Goal: Check status: Check status

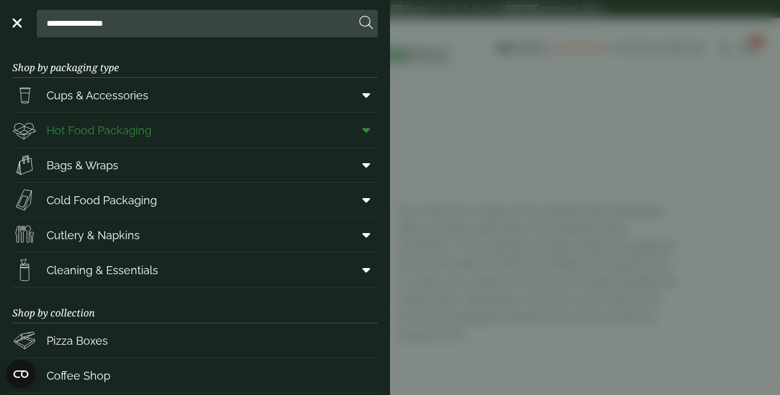
click at [91, 123] on span "Hot Food Packaging" at bounding box center [99, 130] width 105 height 17
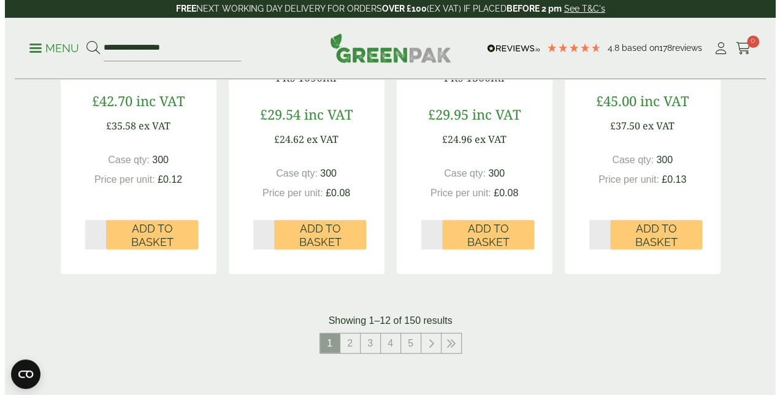
scroll to position [1471, 0]
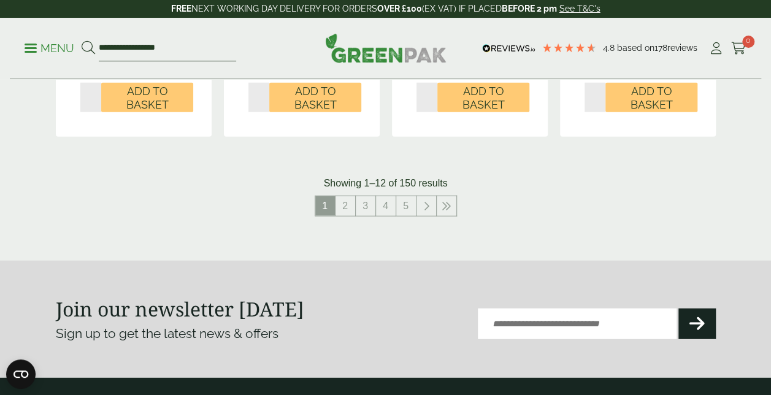
click at [161, 58] on input "**********" at bounding box center [167, 49] width 137 height 26
click at [55, 50] on p "Menu" at bounding box center [50, 48] width 50 height 15
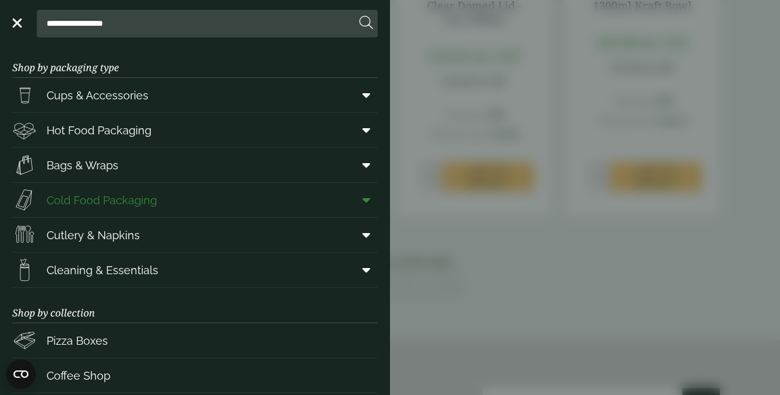
click at [155, 205] on span "Cold Food Packaging" at bounding box center [102, 200] width 110 height 17
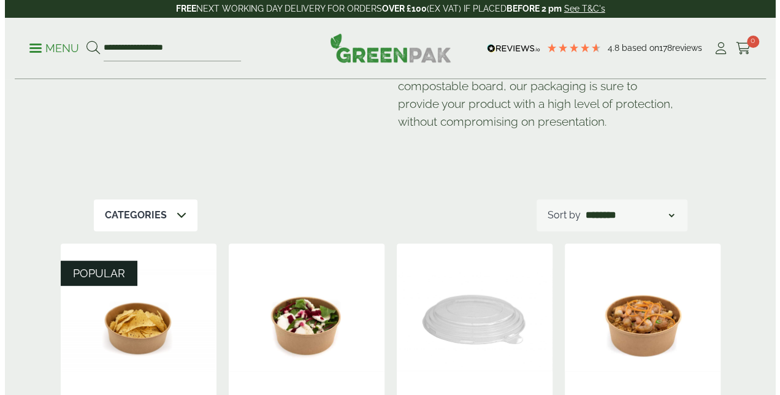
scroll to position [61, 0]
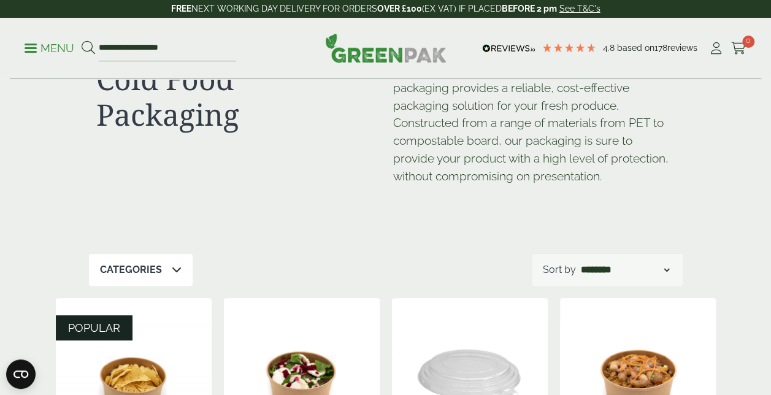
click at [39, 41] on p "Menu" at bounding box center [50, 48] width 50 height 15
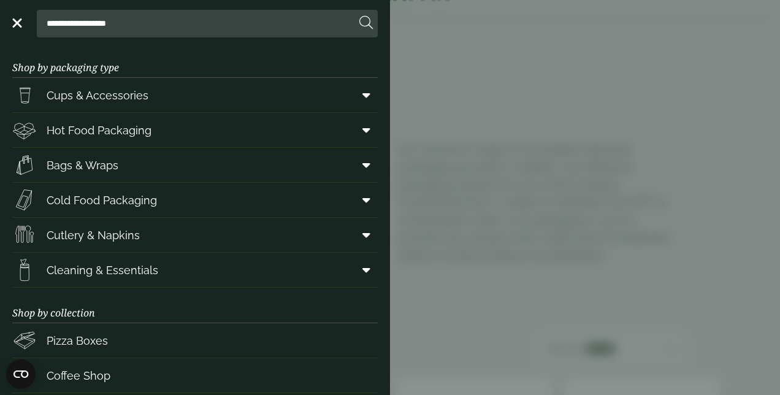
click at [374, 129] on main "Shop by packaging type Cups & Accessories Hot Drink Paper Cups Smoothie Cups Pi…" at bounding box center [195, 218] width 390 height 353
click at [365, 129] on span at bounding box center [364, 129] width 28 height 23
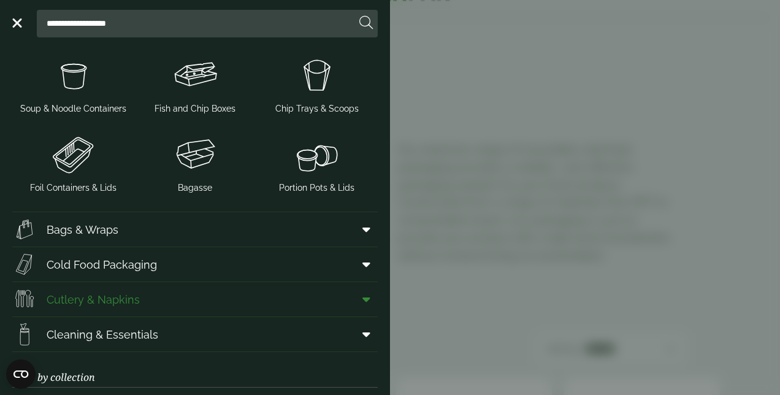
scroll to position [368, 0]
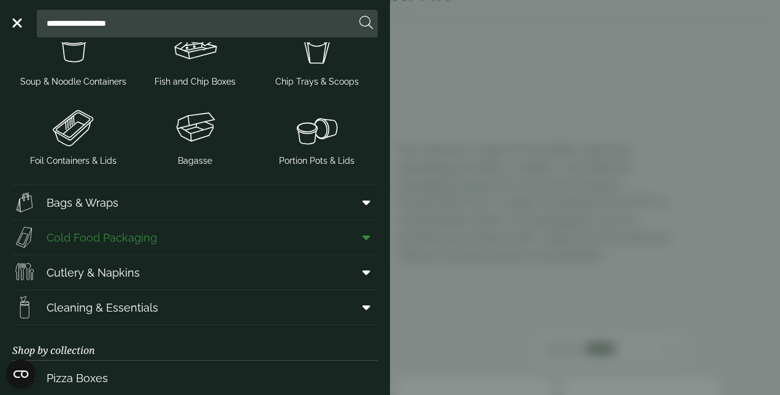
click at [365, 235] on span at bounding box center [364, 237] width 28 height 23
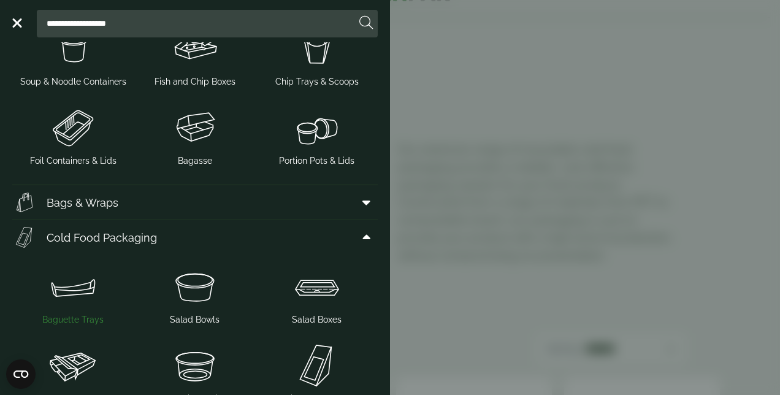
click at [70, 307] on img at bounding box center [73, 286] width 112 height 49
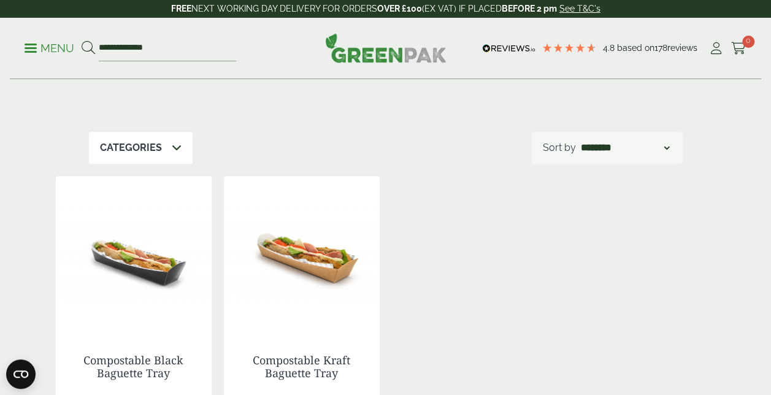
scroll to position [245, 0]
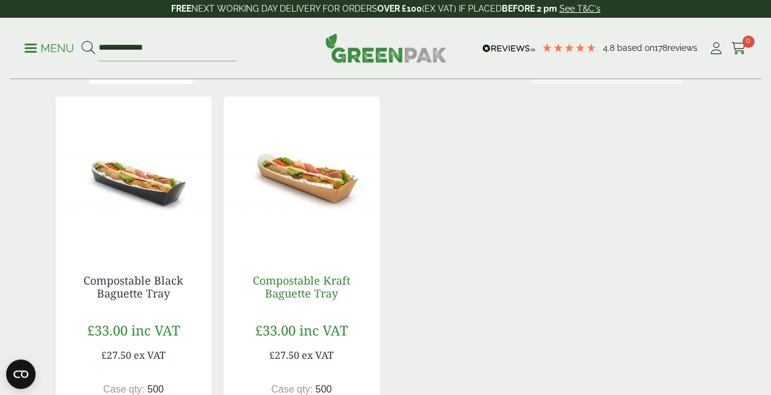
click at [262, 280] on link "Compostable Kraft Baguette Tray" at bounding box center [301, 287] width 97 height 28
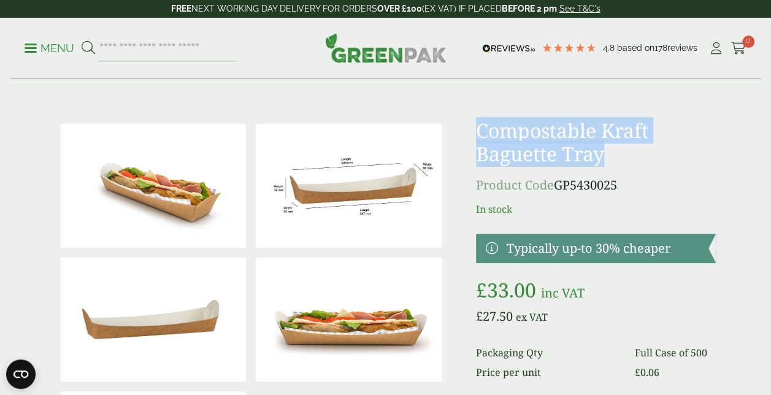
drag, startPoint x: 476, startPoint y: 129, endPoint x: 601, endPoint y: 162, distance: 128.6
click at [601, 162] on h1 "Compostable Kraft Baguette Tray" at bounding box center [596, 142] width 240 height 47
copy h1 "Compostable Kraft Baguette Tray"
drag, startPoint x: 558, startPoint y: 185, endPoint x: 624, endPoint y: 183, distance: 65.6
click at [624, 183] on p "Product Code GP5430025" at bounding box center [596, 185] width 240 height 18
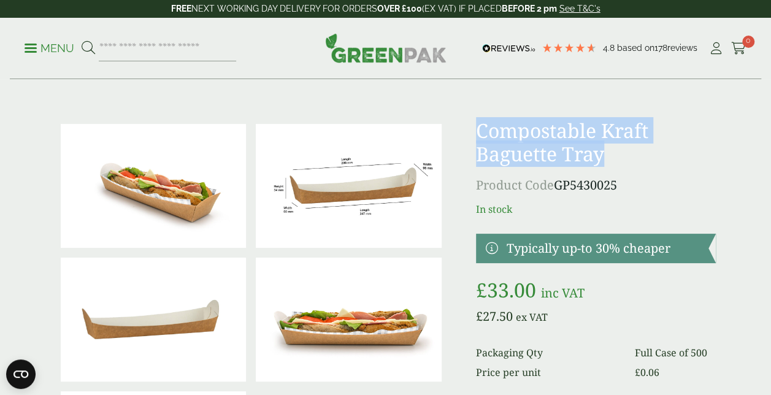
drag, startPoint x: 624, startPoint y: 183, endPoint x: 613, endPoint y: 183, distance: 10.4
copy p "GP5430025"
click at [42, 45] on p "Menu" at bounding box center [50, 48] width 50 height 15
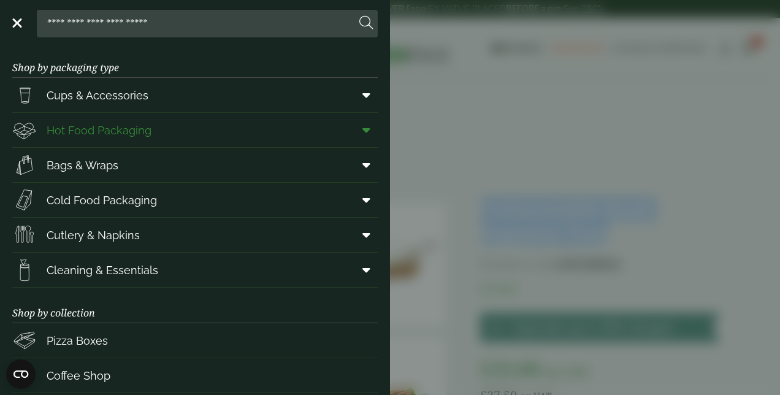
click at [132, 135] on span "Hot Food Packaging" at bounding box center [99, 130] width 105 height 17
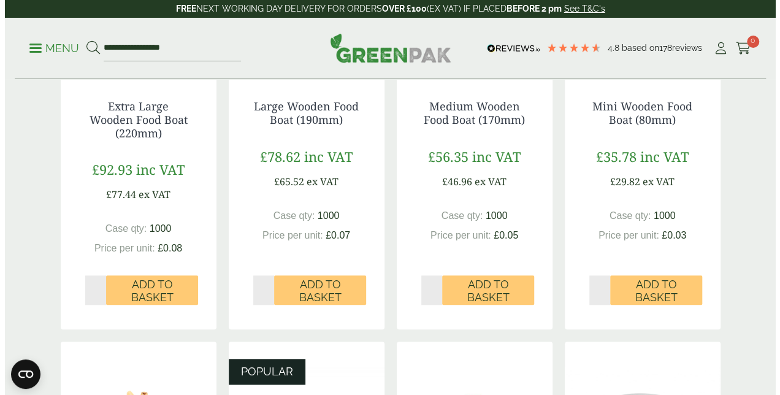
scroll to position [245, 0]
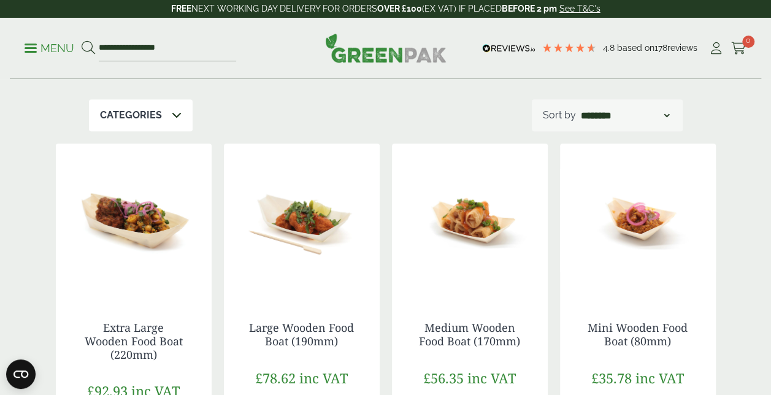
click at [27, 45] on p "Menu" at bounding box center [50, 48] width 50 height 15
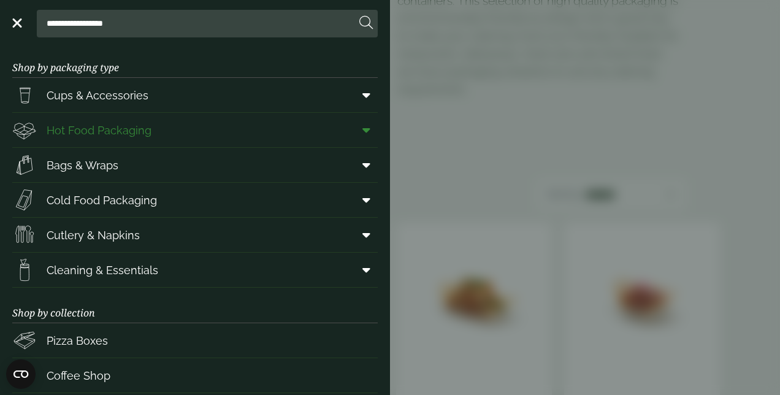
click at [361, 126] on span at bounding box center [364, 129] width 28 height 23
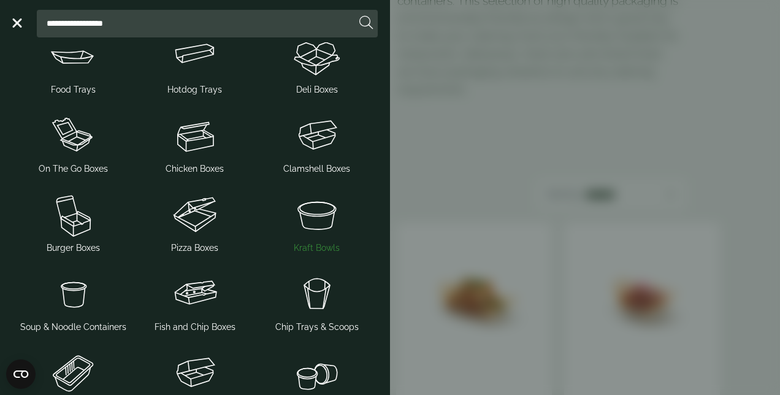
scroll to position [0, 0]
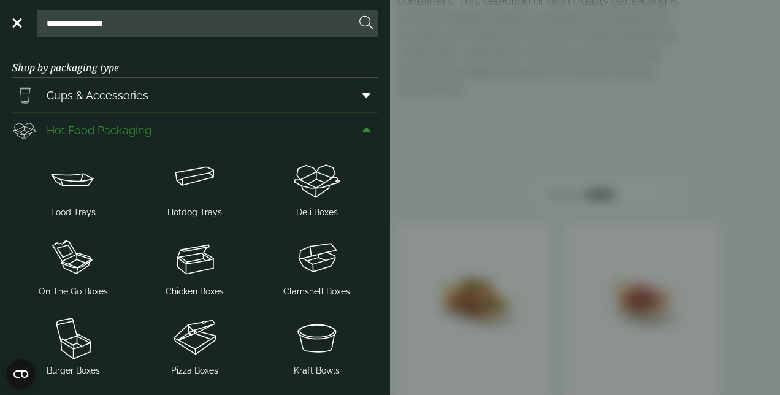
click at [362, 129] on icon at bounding box center [366, 130] width 8 height 12
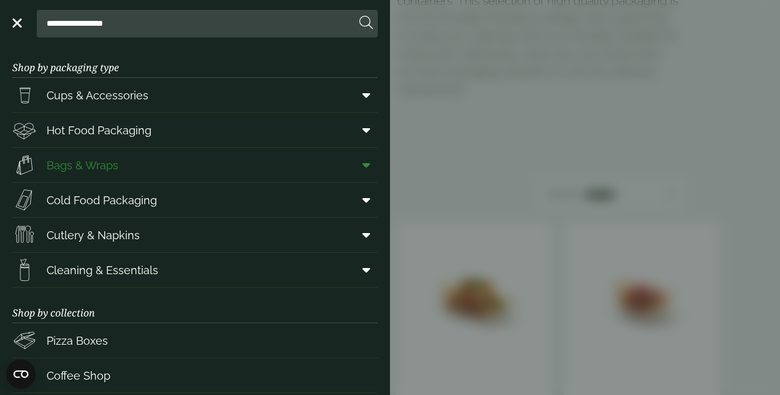
click at [362, 162] on icon at bounding box center [366, 165] width 8 height 12
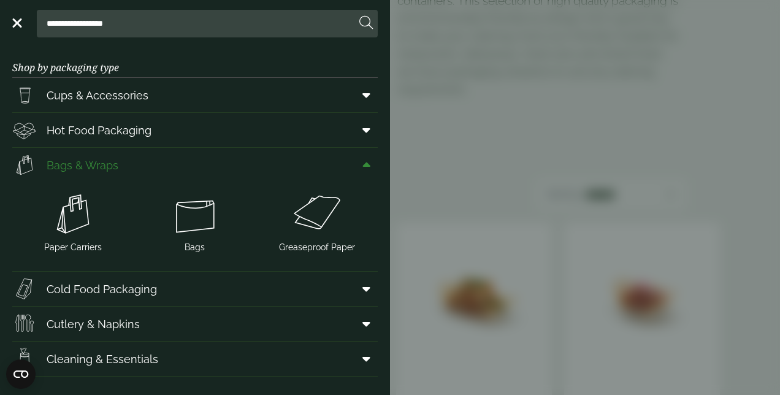
click at [362, 162] on icon at bounding box center [366, 165] width 8 height 12
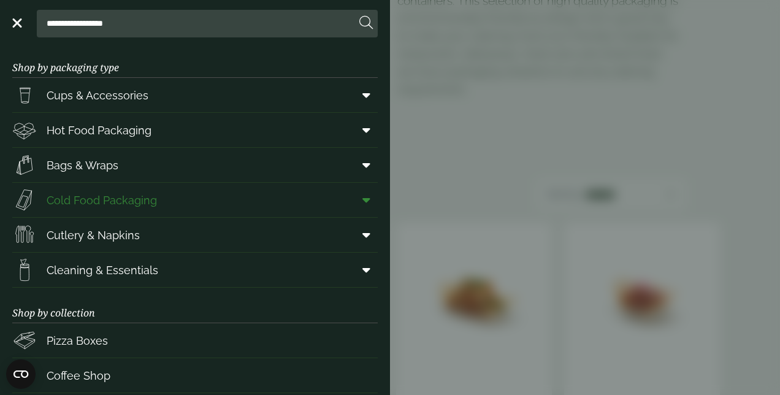
click at [364, 205] on span at bounding box center [364, 199] width 28 height 23
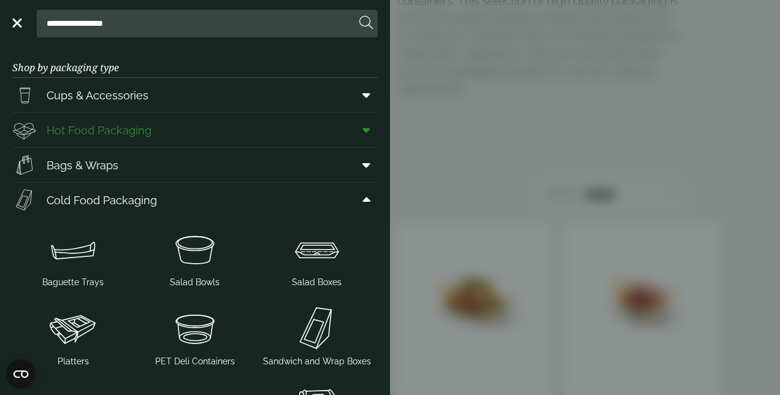
click at [362, 134] on icon at bounding box center [366, 130] width 8 height 12
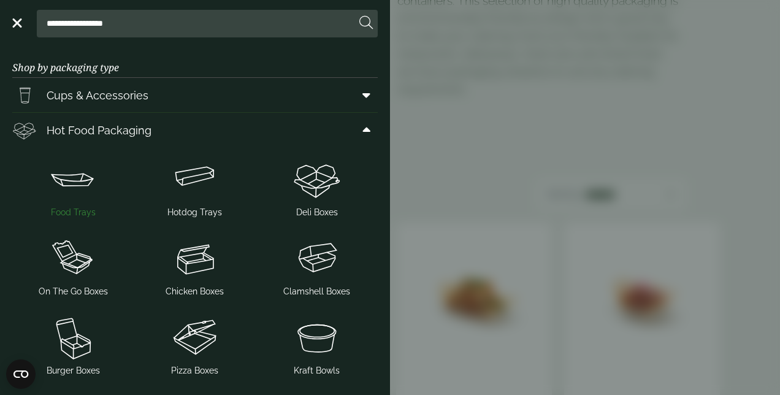
click at [56, 191] on img at bounding box center [73, 179] width 112 height 49
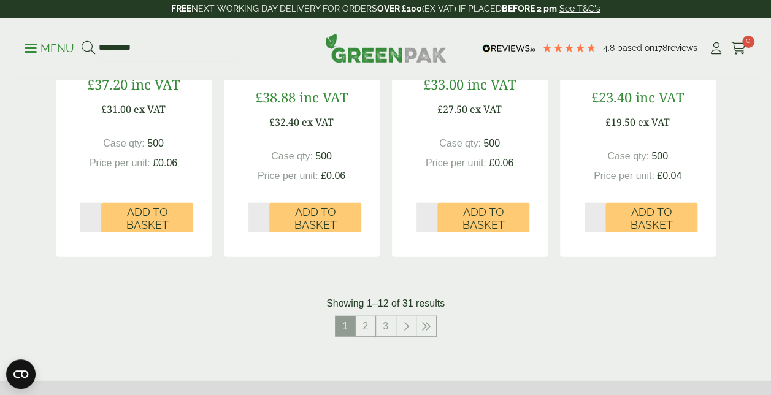
scroll to position [1410, 0]
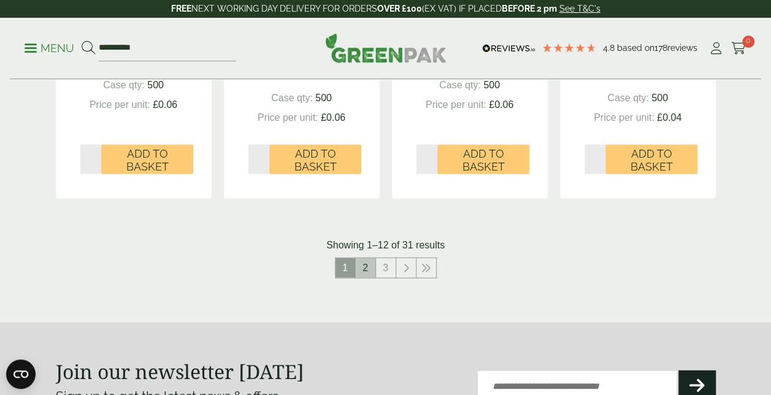
click at [358, 267] on link "2" at bounding box center [366, 268] width 20 height 20
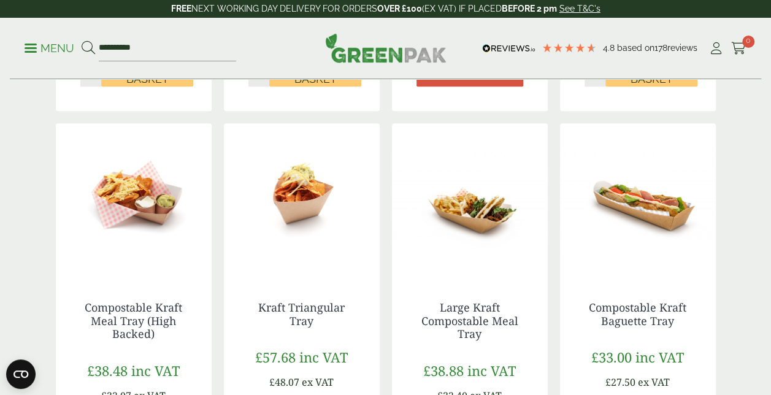
scroll to position [552, 0]
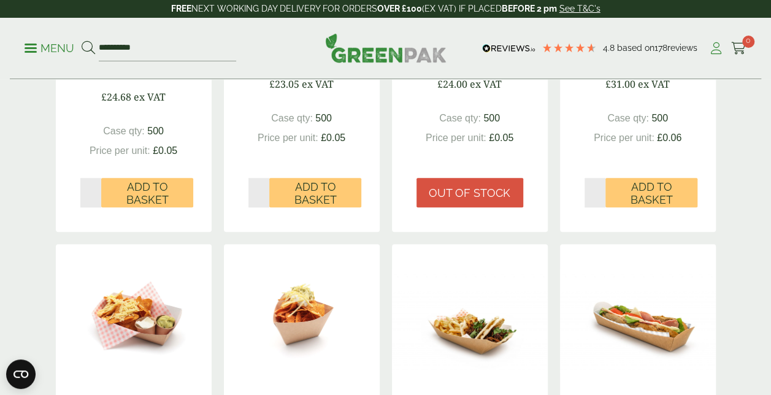
click at [723, 48] on icon at bounding box center [715, 48] width 15 height 12
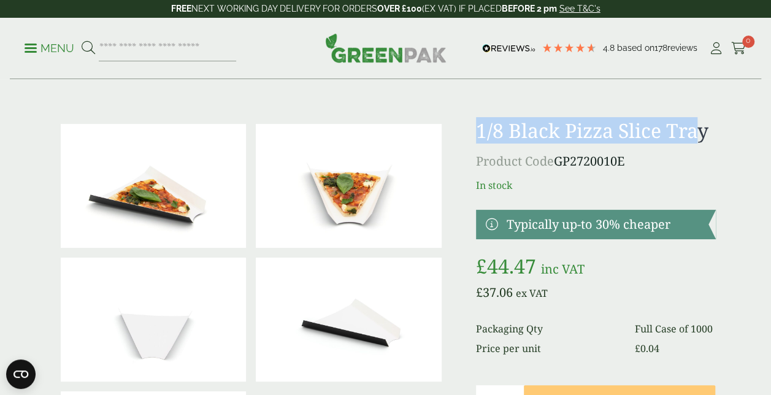
drag, startPoint x: 479, startPoint y: 130, endPoint x: 704, endPoint y: 130, distance: 224.4
click at [704, 130] on h1 "1/8 Black Pizza Slice Tray" at bounding box center [596, 130] width 240 height 23
drag, startPoint x: 707, startPoint y: 131, endPoint x: 468, endPoint y: 132, distance: 238.5
click at [464, 135] on div at bounding box center [385, 319] width 674 height 400
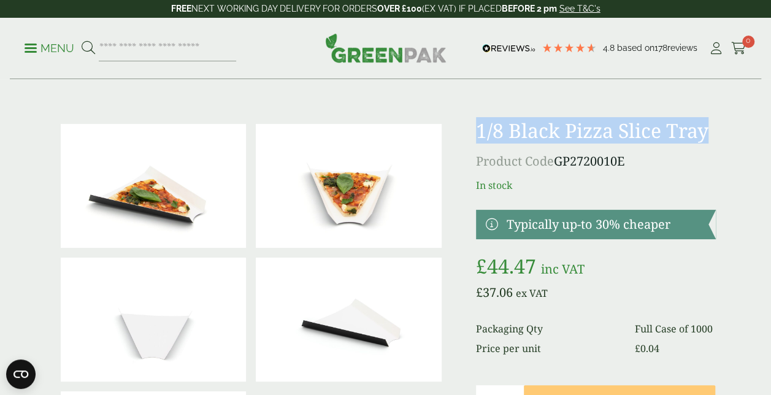
drag, startPoint x: 468, startPoint y: 132, endPoint x: 484, endPoint y: 129, distance: 16.2
copy h1 "1/8 Black Pizza Slice Tray"
drag, startPoint x: 558, startPoint y: 160, endPoint x: 627, endPoint y: 166, distance: 68.9
click at [627, 166] on p "Product Code GP2720010E" at bounding box center [596, 161] width 240 height 18
copy p "GP2720010E"
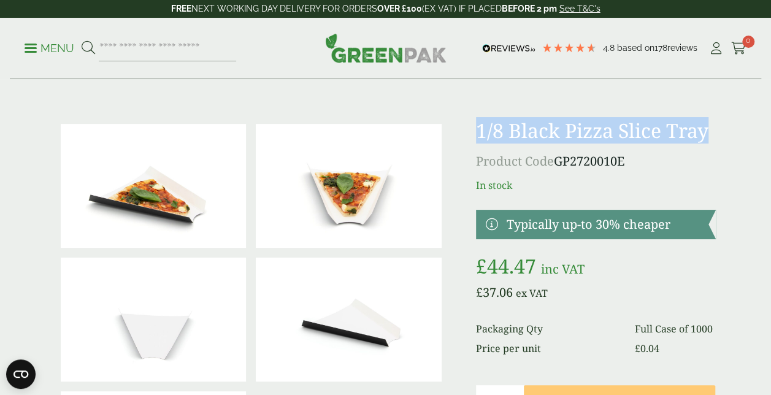
drag, startPoint x: 26, startPoint y: 54, endPoint x: 33, endPoint y: 53, distance: 7.5
click at [26, 54] on p "Menu" at bounding box center [50, 48] width 50 height 15
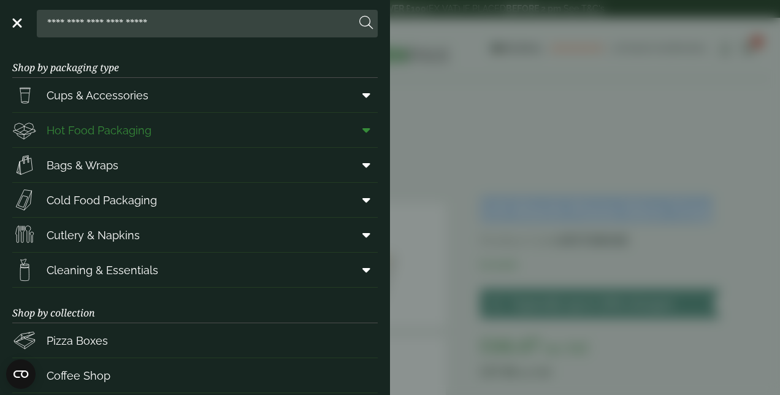
click at [353, 128] on span at bounding box center [364, 129] width 28 height 23
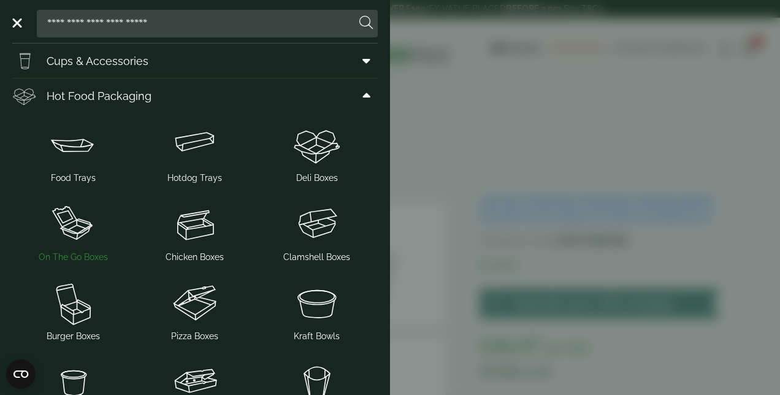
scroll to position [61, 0]
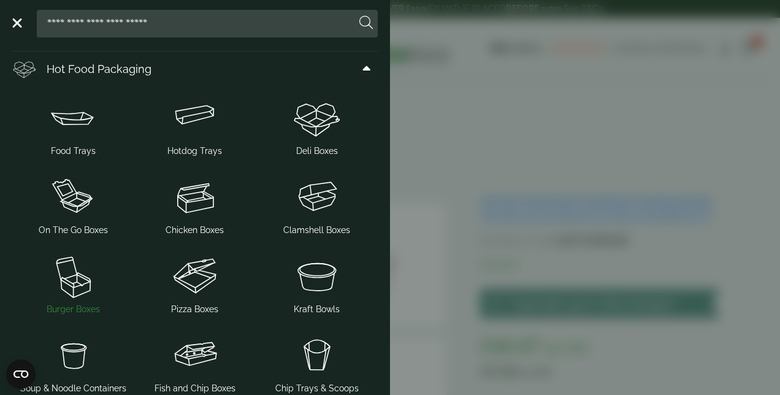
click at [91, 300] on img at bounding box center [73, 275] width 112 height 49
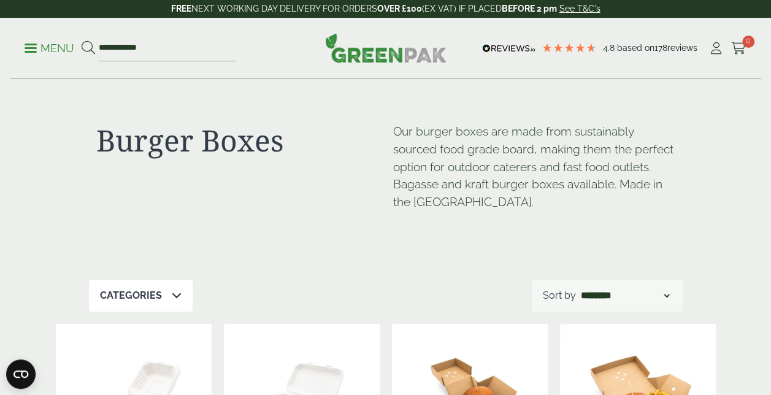
drag, startPoint x: 168, startPoint y: 319, endPoint x: 167, endPoint y: 309, distance: 9.8
click at [172, 299] on icon at bounding box center [177, 295] width 10 height 10
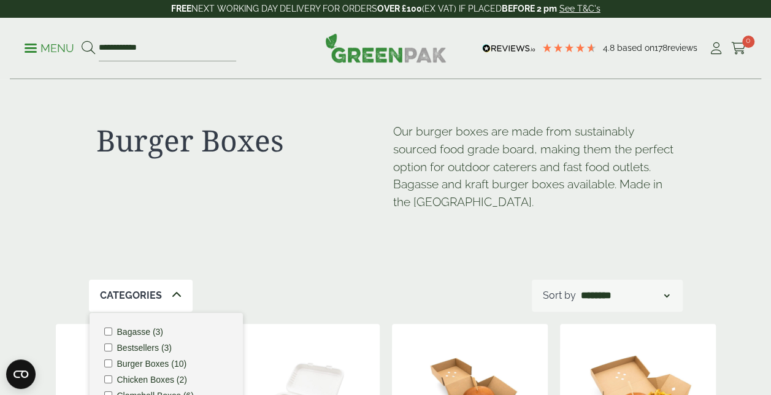
click at [172, 292] on icon at bounding box center [177, 295] width 10 height 10
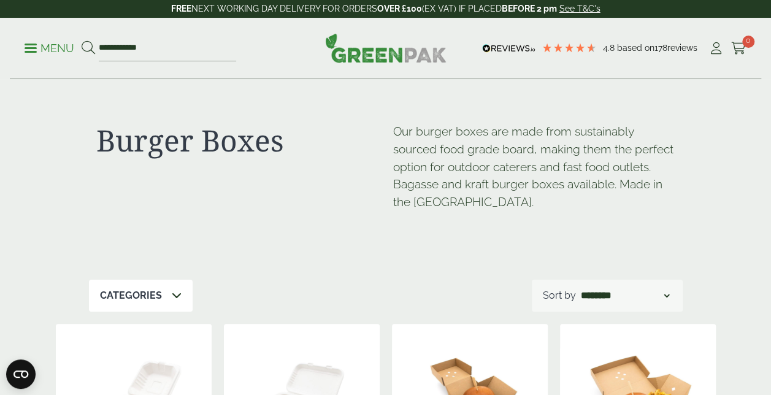
click at [172, 291] on icon at bounding box center [177, 295] width 10 height 10
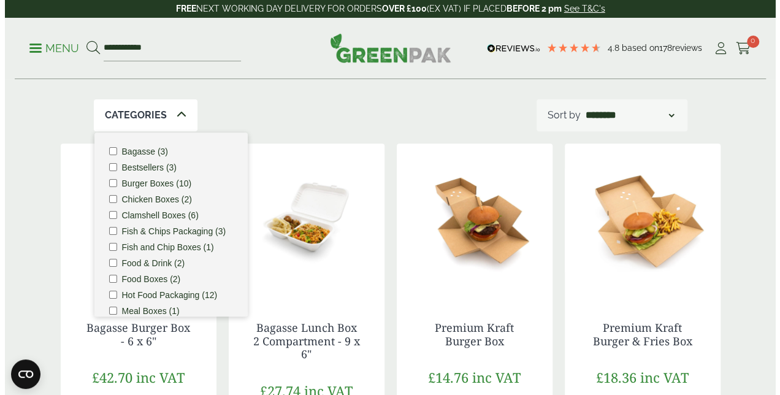
scroll to position [184, 0]
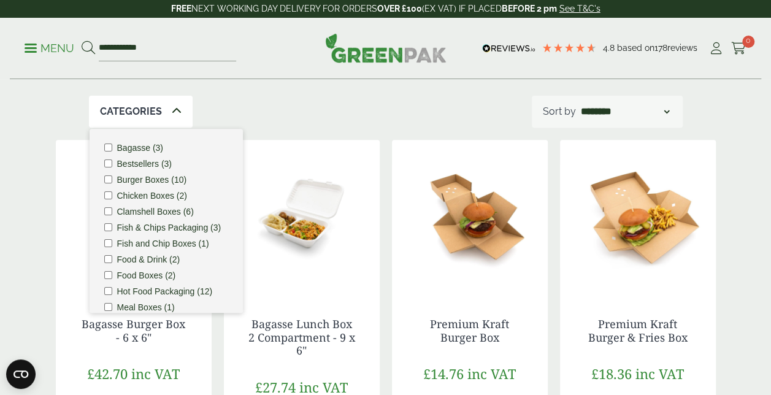
click at [29, 53] on p "Menu" at bounding box center [50, 48] width 50 height 15
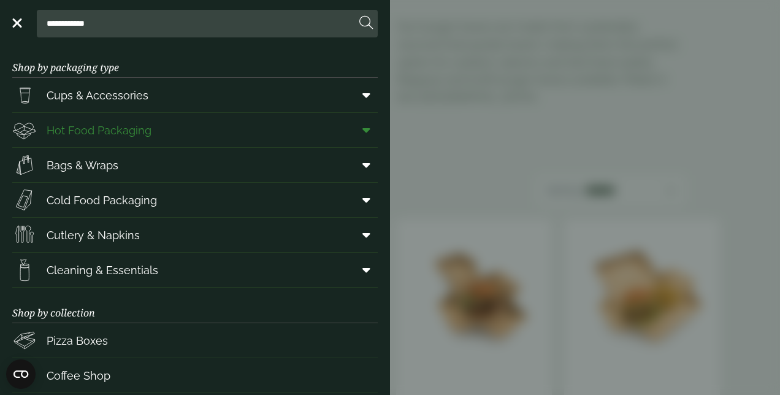
click at [361, 126] on span at bounding box center [364, 129] width 28 height 23
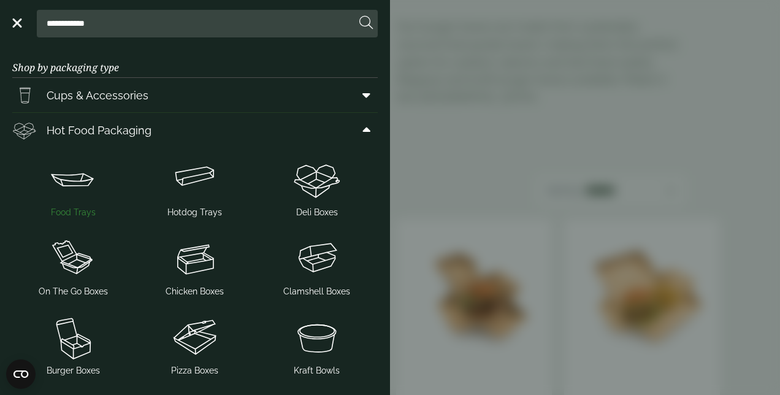
click at [64, 188] on img at bounding box center [73, 179] width 112 height 49
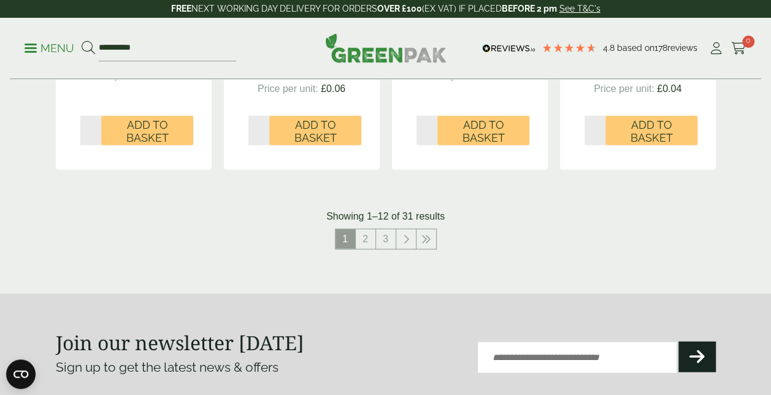
scroll to position [1471, 0]
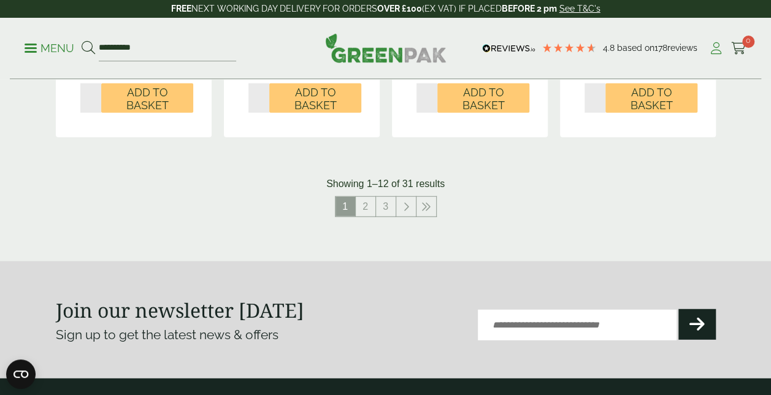
click at [714, 53] on icon at bounding box center [715, 48] width 15 height 12
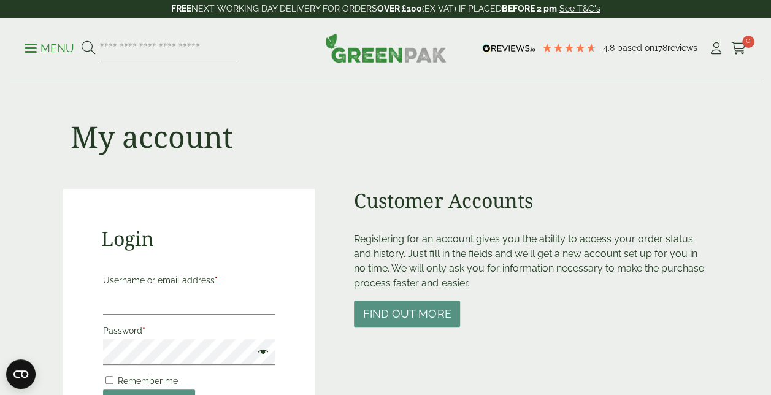
scroll to position [123, 0]
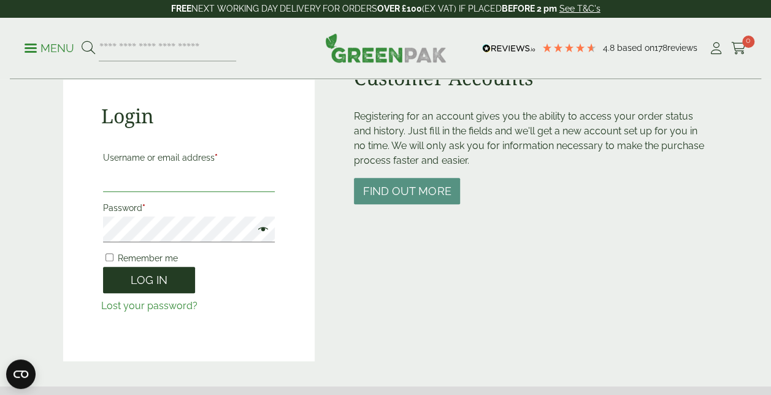
type input "**********"
click at [167, 277] on button "Log in" at bounding box center [149, 280] width 92 height 26
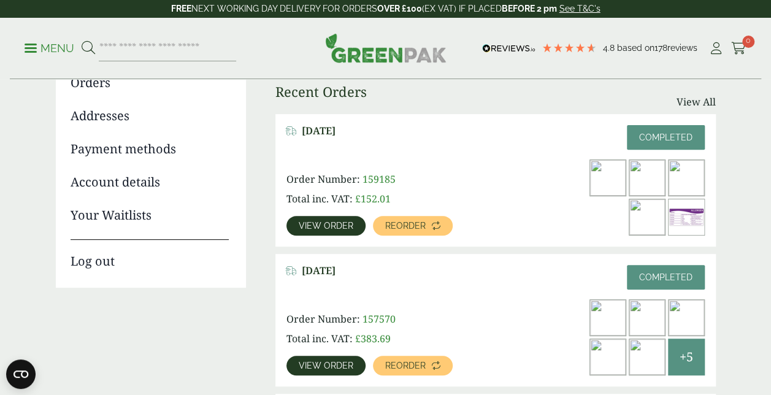
scroll to position [184, 0]
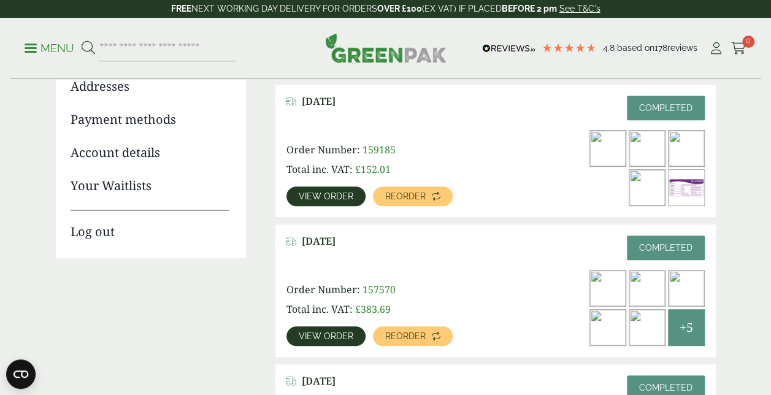
click at [332, 338] on span "View order" at bounding box center [326, 336] width 55 height 9
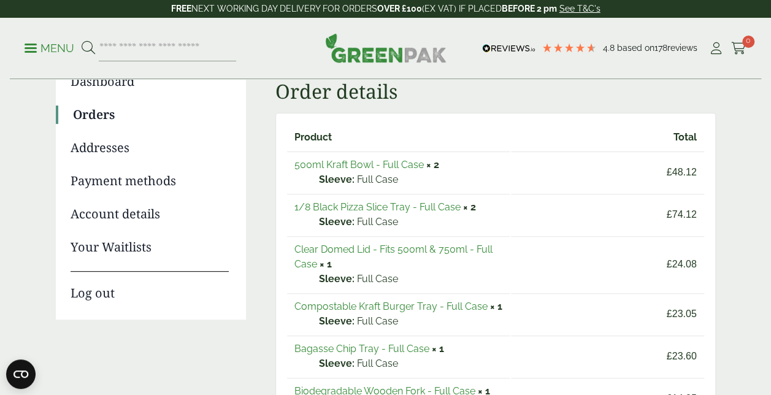
scroll to position [184, 0]
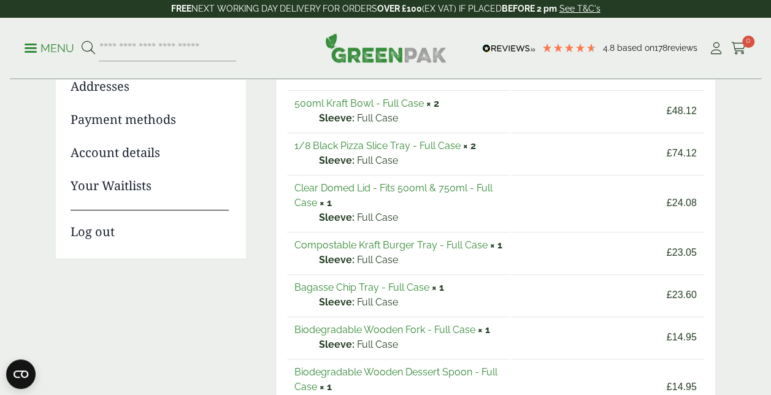
click at [376, 293] on link "Bagasse Chip Tray - Full Case" at bounding box center [361, 287] width 135 height 12
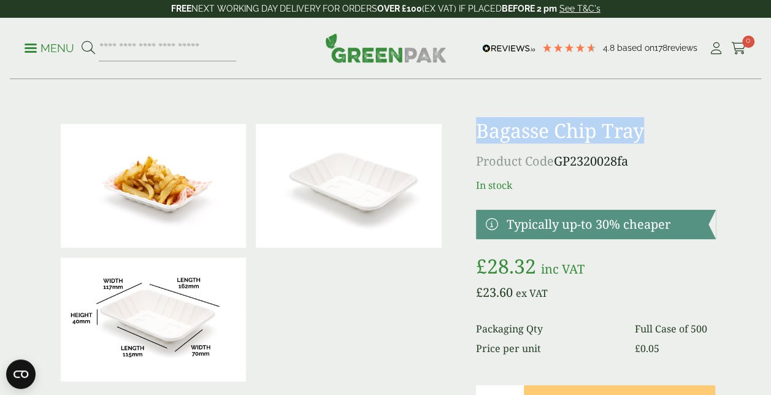
drag, startPoint x: 480, startPoint y: 135, endPoint x: 642, endPoint y: 143, distance: 162.1
click at [642, 142] on h1 "Bagasse Chip Tray" at bounding box center [596, 130] width 240 height 23
drag, startPoint x: 642, startPoint y: 143, endPoint x: 625, endPoint y: 139, distance: 17.3
copy h1 "Bagasse Chip Tray"
drag, startPoint x: 560, startPoint y: 156, endPoint x: 631, endPoint y: 163, distance: 70.8
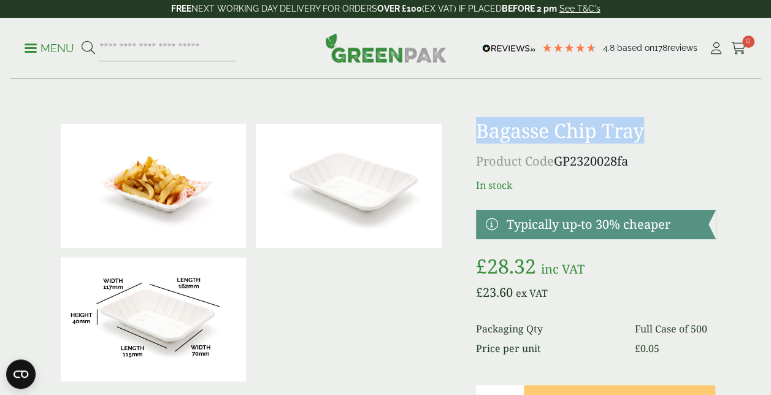
click at [631, 163] on p "Product Code GP2320028fa" at bounding box center [596, 161] width 240 height 18
copy p "GP2320028fa"
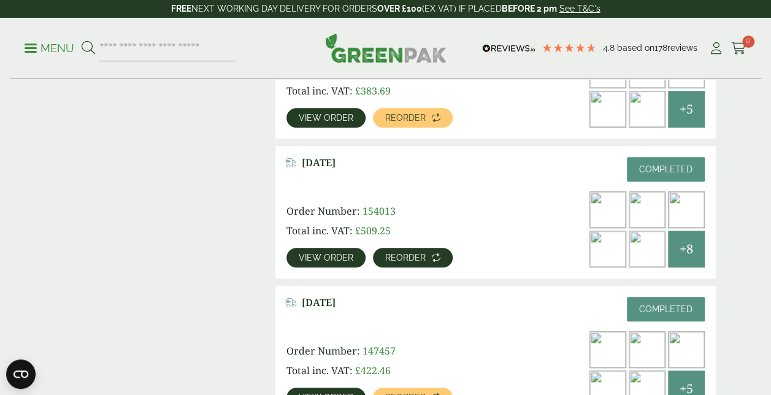
scroll to position [429, 0]
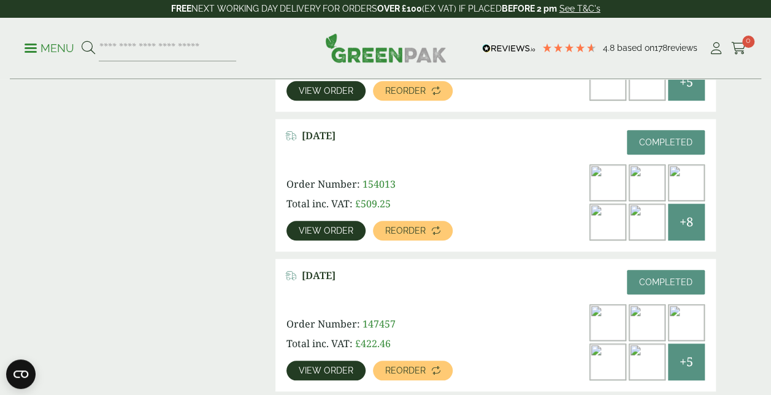
click at [334, 230] on span "View order" at bounding box center [326, 230] width 55 height 9
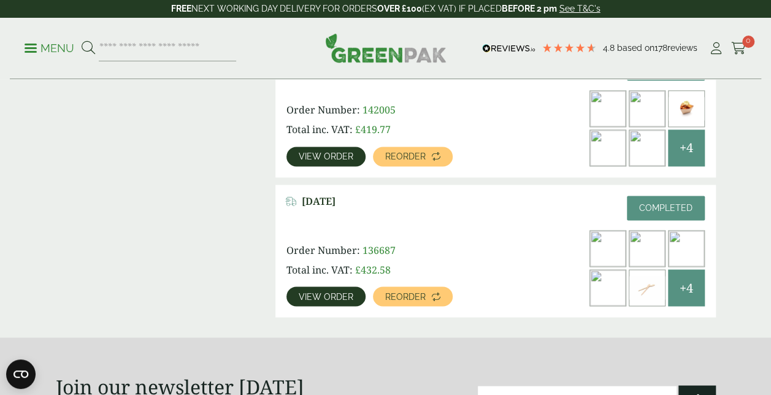
scroll to position [981, 0]
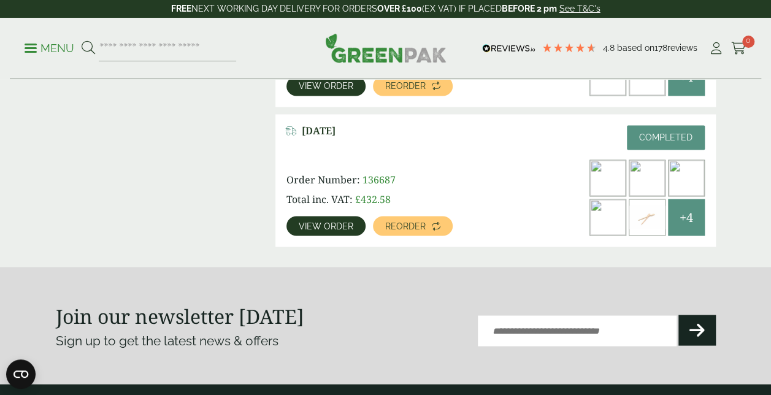
click at [305, 228] on span "View order" at bounding box center [326, 225] width 55 height 9
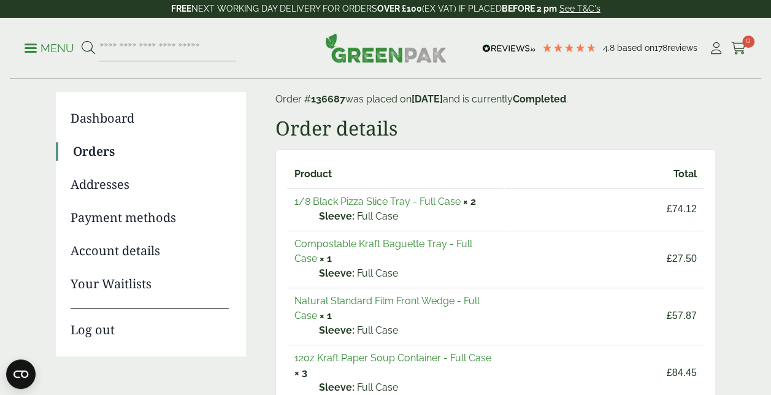
scroll to position [61, 0]
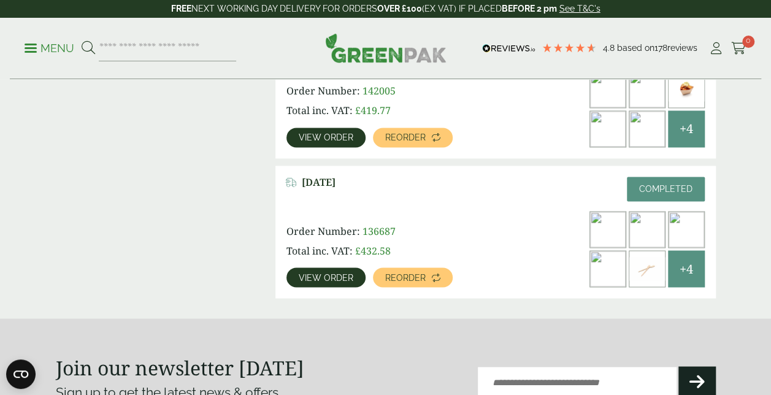
scroll to position [858, 0]
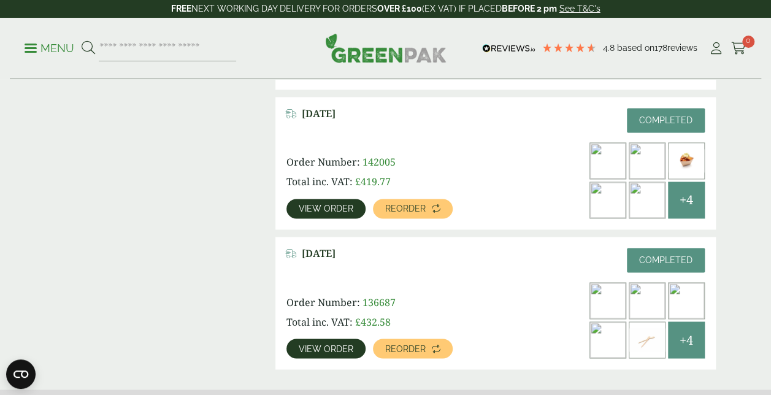
click at [346, 211] on span "View order" at bounding box center [326, 208] width 55 height 9
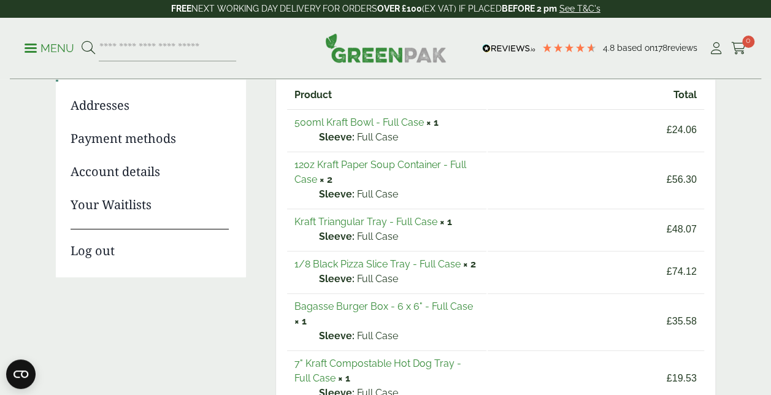
scroll to position [184, 0]
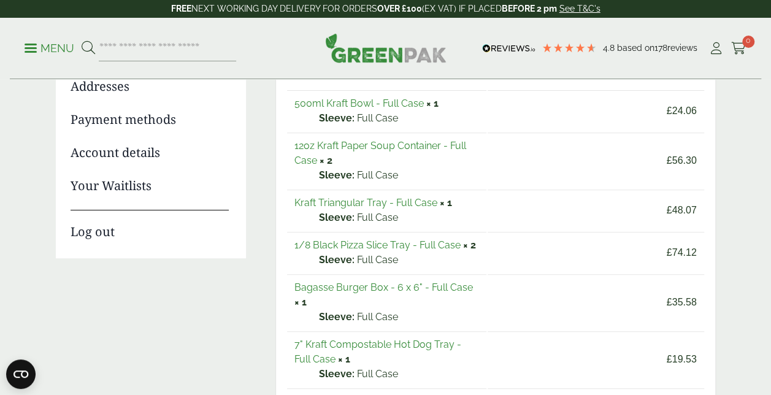
click at [361, 292] on link "Bagasse Burger Box - 6 x 6" - Full Case" at bounding box center [383, 287] width 178 height 12
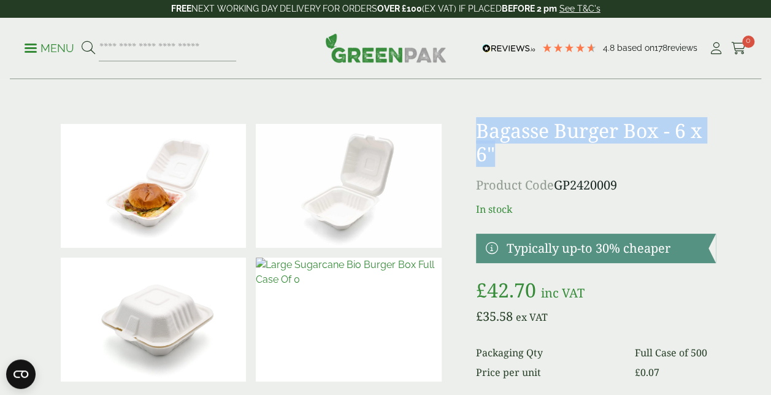
drag, startPoint x: 477, startPoint y: 135, endPoint x: 563, endPoint y: 153, distance: 87.7
click at [563, 153] on h1 "Bagasse Burger Box - 6 x 6"" at bounding box center [596, 142] width 240 height 47
drag, startPoint x: 563, startPoint y: 153, endPoint x: 555, endPoint y: 135, distance: 19.2
click at [581, 184] on p "Product Code GP2420009" at bounding box center [596, 185] width 240 height 18
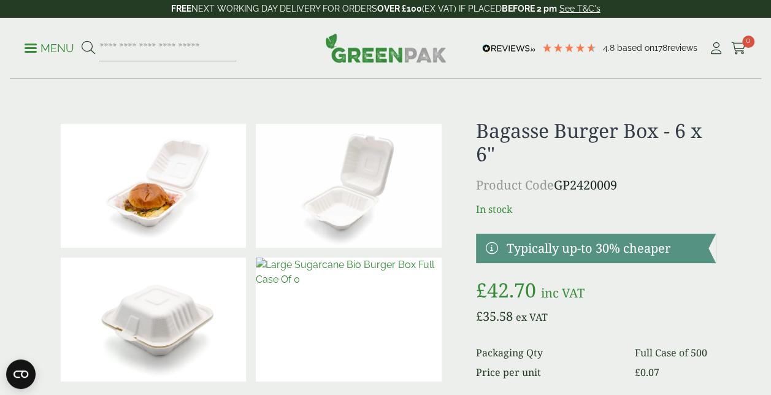
click at [581, 184] on p "Product Code GP2420009" at bounding box center [596, 185] width 240 height 18
copy p "GP2420009"
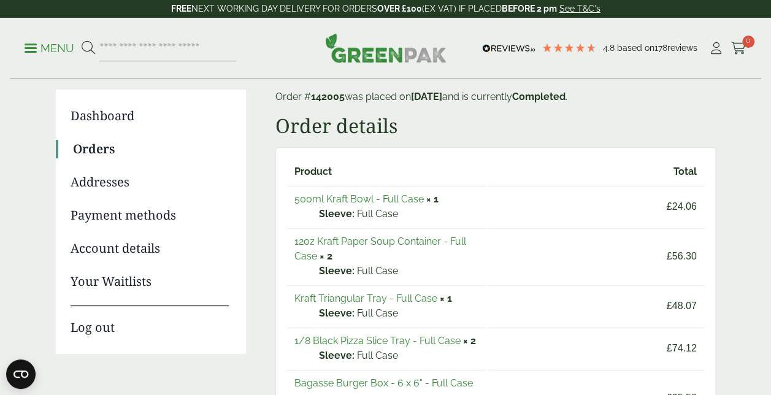
scroll to position [61, 0]
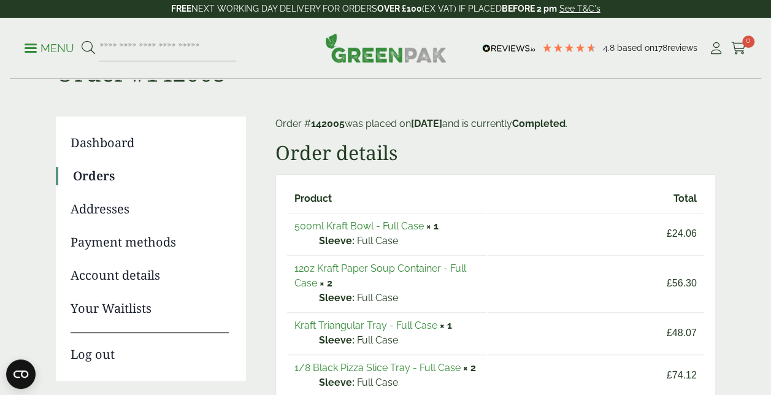
click at [356, 226] on link "500ml Kraft Bowl - Full Case" at bounding box center [358, 226] width 129 height 12
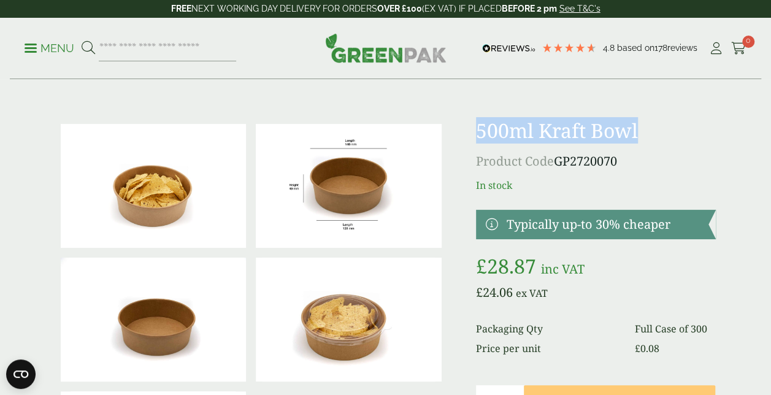
drag, startPoint x: 478, startPoint y: 132, endPoint x: 638, endPoint y: 130, distance: 159.4
click at [639, 131] on h1 "500ml Kraft Bowl" at bounding box center [596, 130] width 240 height 23
drag, startPoint x: 638, startPoint y: 130, endPoint x: 628, endPoint y: 126, distance: 10.5
drag, startPoint x: 555, startPoint y: 162, endPoint x: 624, endPoint y: 159, distance: 68.7
click at [624, 159] on p "Product Code GP2720070" at bounding box center [596, 161] width 240 height 18
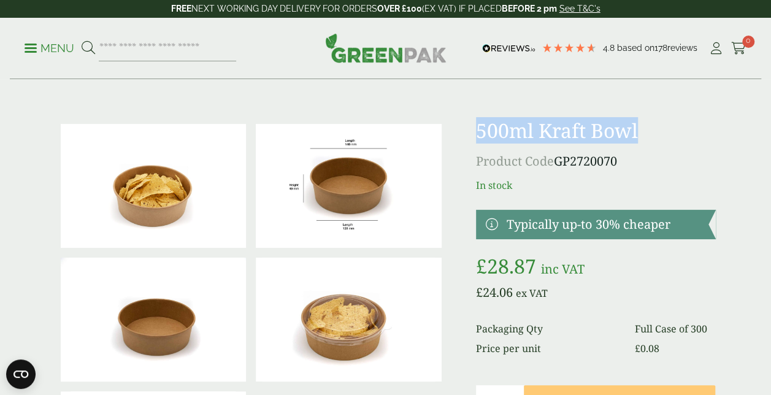
drag, startPoint x: 624, startPoint y: 159, endPoint x: 616, endPoint y: 159, distance: 8.0
click at [695, 296] on p "£ 24.06 ex VAT" at bounding box center [596, 292] width 240 height 18
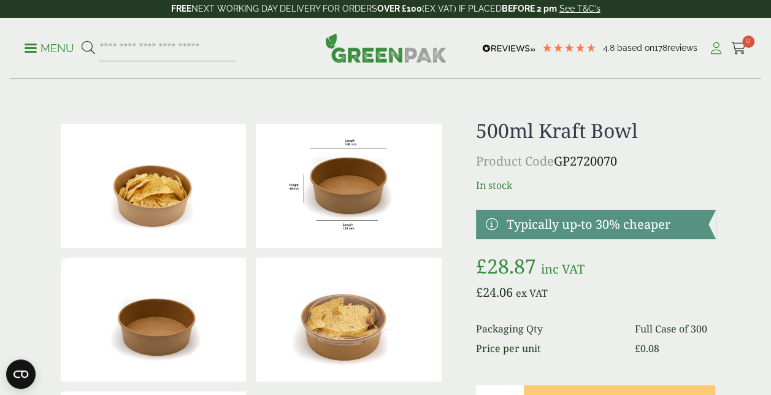
click at [712, 53] on icon at bounding box center [715, 48] width 15 height 12
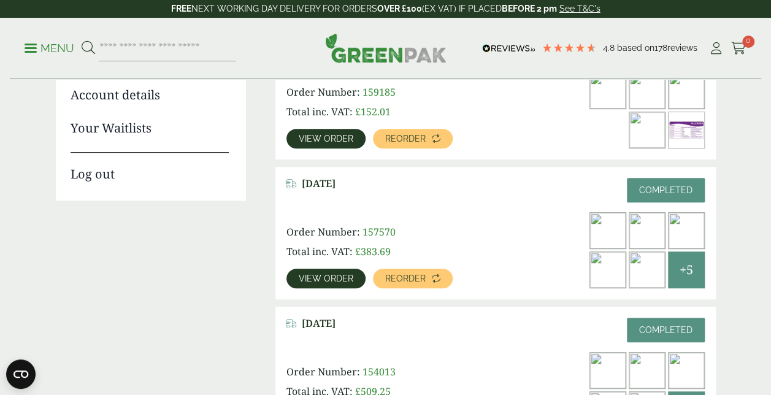
scroll to position [307, 0]
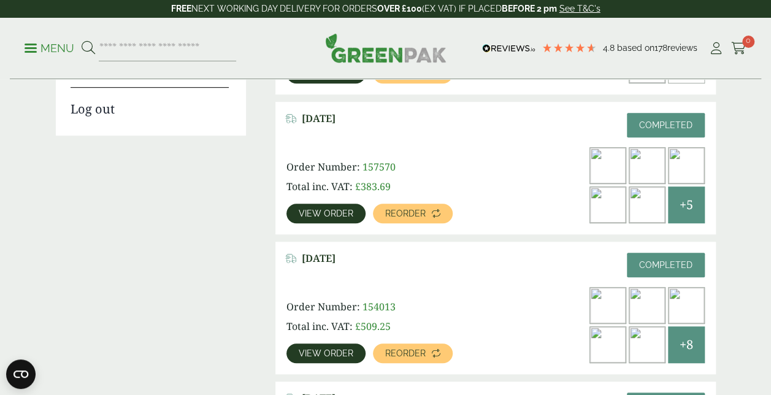
click at [330, 347] on link "View order" at bounding box center [325, 353] width 79 height 20
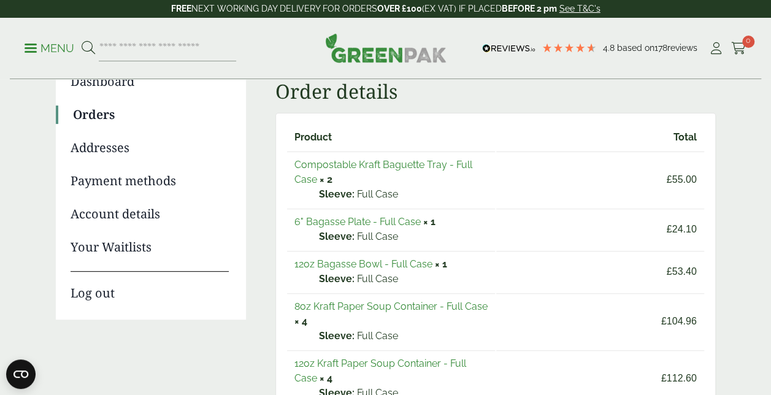
scroll to position [184, 0]
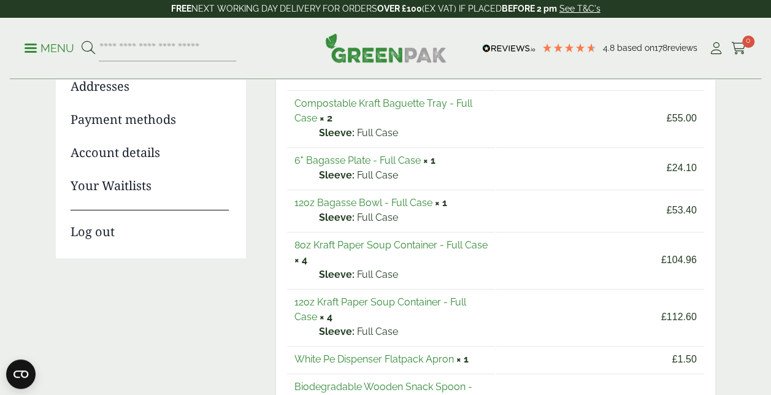
click at [308, 301] on link "12oz Kraft Paper Soup Container - Full Case" at bounding box center [380, 309] width 172 height 26
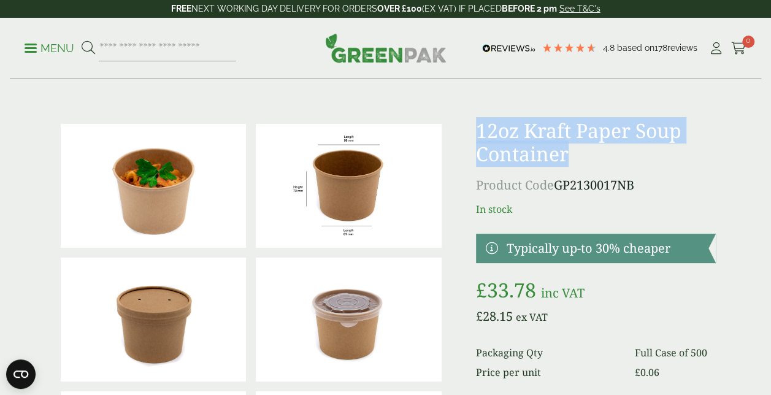
drag, startPoint x: 478, startPoint y: 132, endPoint x: 568, endPoint y: 156, distance: 92.5
click at [568, 156] on h1 "12oz Kraft Paper Soup Container" at bounding box center [596, 142] width 240 height 47
drag, startPoint x: 567, startPoint y: 156, endPoint x: 547, endPoint y: 151, distance: 20.1
copy h1 "12oz Kraft Paper Soup Container"
click at [587, 183] on p "Product Code GP2130017NB" at bounding box center [596, 185] width 240 height 18
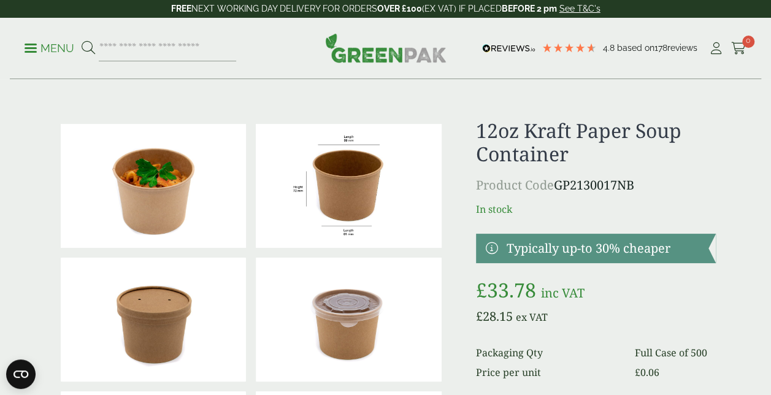
click at [587, 183] on p "Product Code GP2130017NB" at bounding box center [596, 185] width 240 height 18
copy p "GP2130017NB"
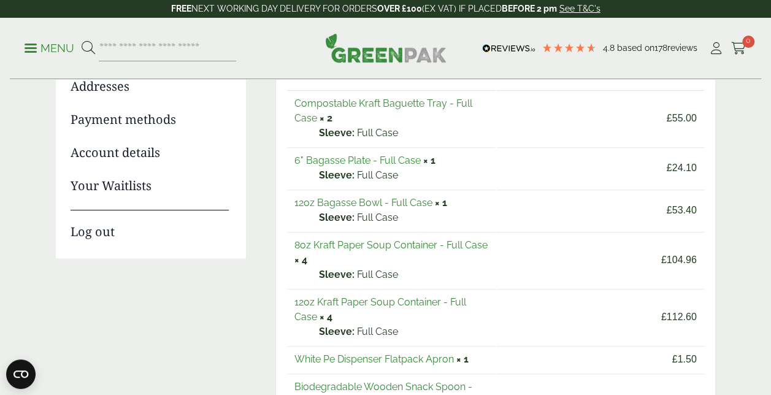
click at [348, 242] on link "8oz Kraft Paper Soup Container - Full Case" at bounding box center [390, 245] width 193 height 12
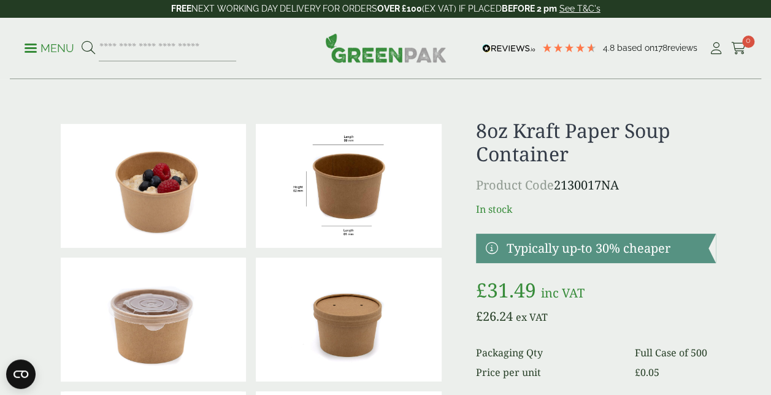
click at [580, 189] on p "Product Code 2130017NA" at bounding box center [596, 185] width 240 height 18
copy p "2130017NA"
click at [506, 129] on h1 "8oz Kraft Paper Soup Container" at bounding box center [596, 142] width 240 height 47
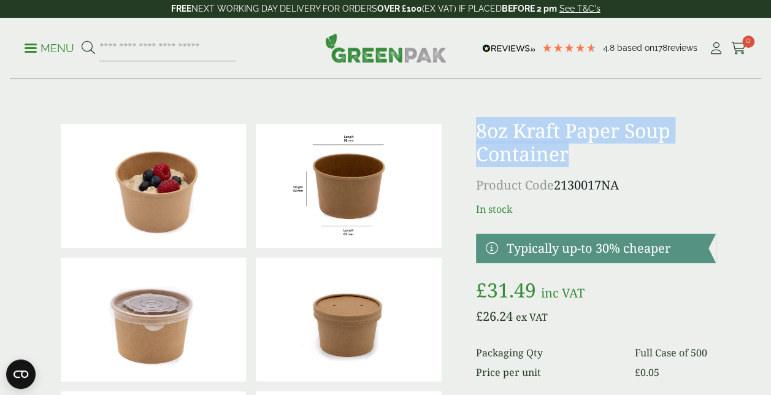
click at [506, 129] on h1 "8oz Kraft Paper Soup Container" at bounding box center [596, 142] width 240 height 47
copy div "8oz Kraft Paper Soup Container"
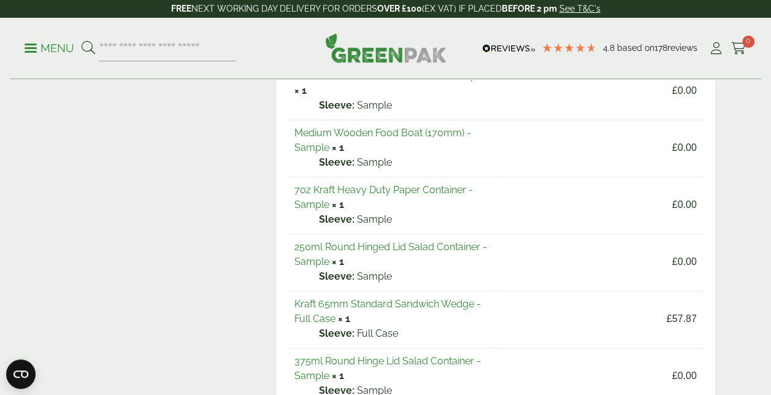
scroll to position [613, 0]
